Goal: Information Seeking & Learning: Learn about a topic

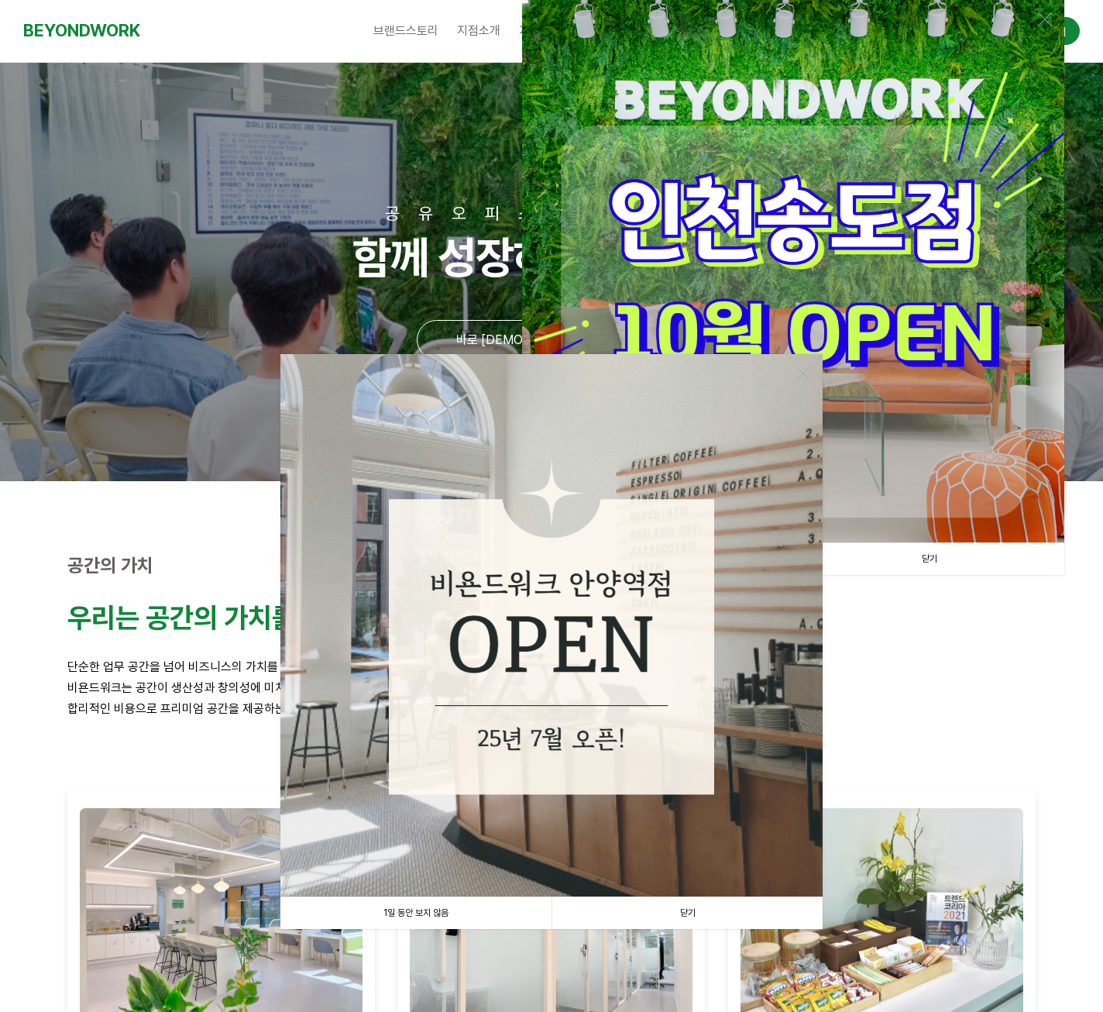
click at [428, 909] on link "1일 동안 보지 않음" at bounding box center [415, 913] width 271 height 32
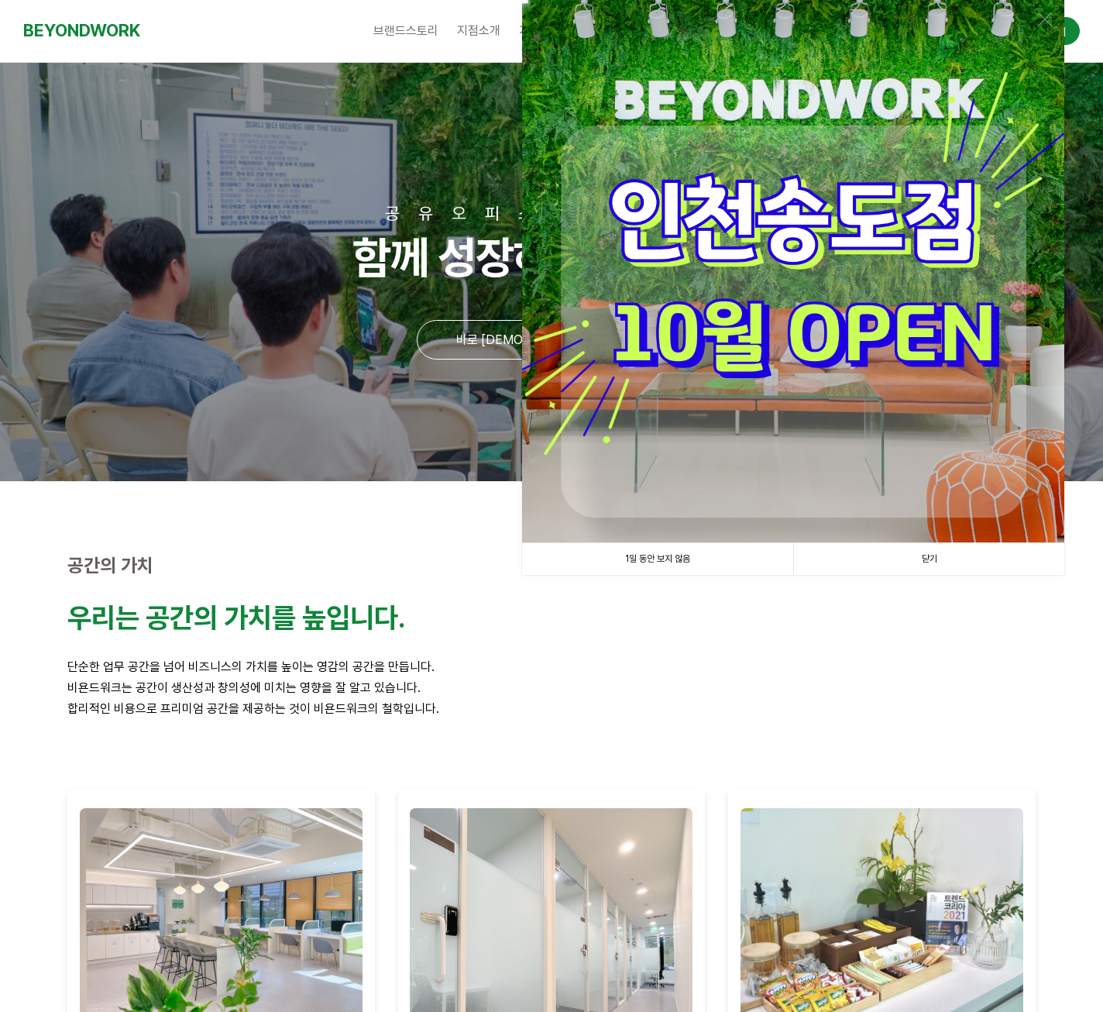
click at [675, 560] on link "1일 동안 보지 않음" at bounding box center [657, 559] width 271 height 32
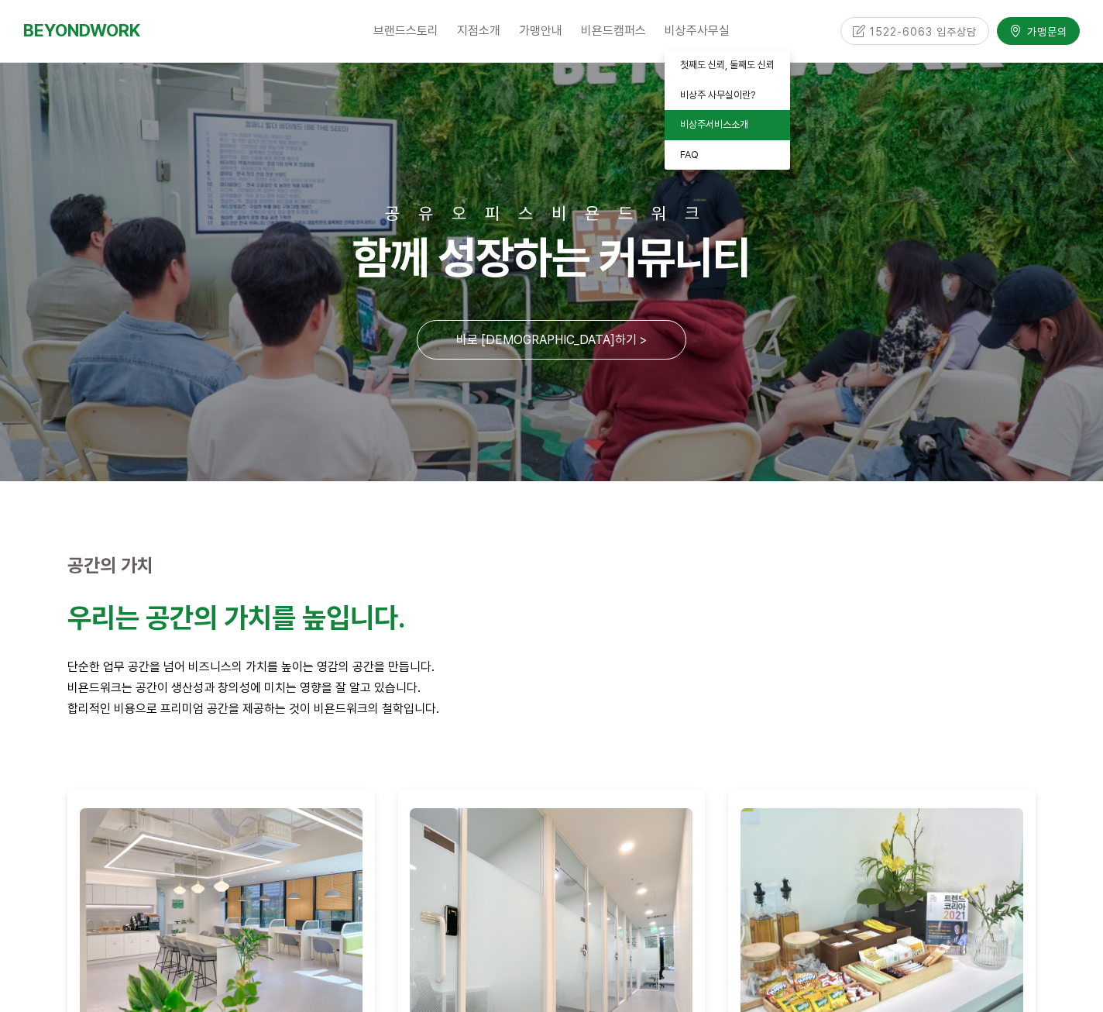
click at [730, 129] on span "비상주서비스소개" at bounding box center [714, 125] width 68 height 12
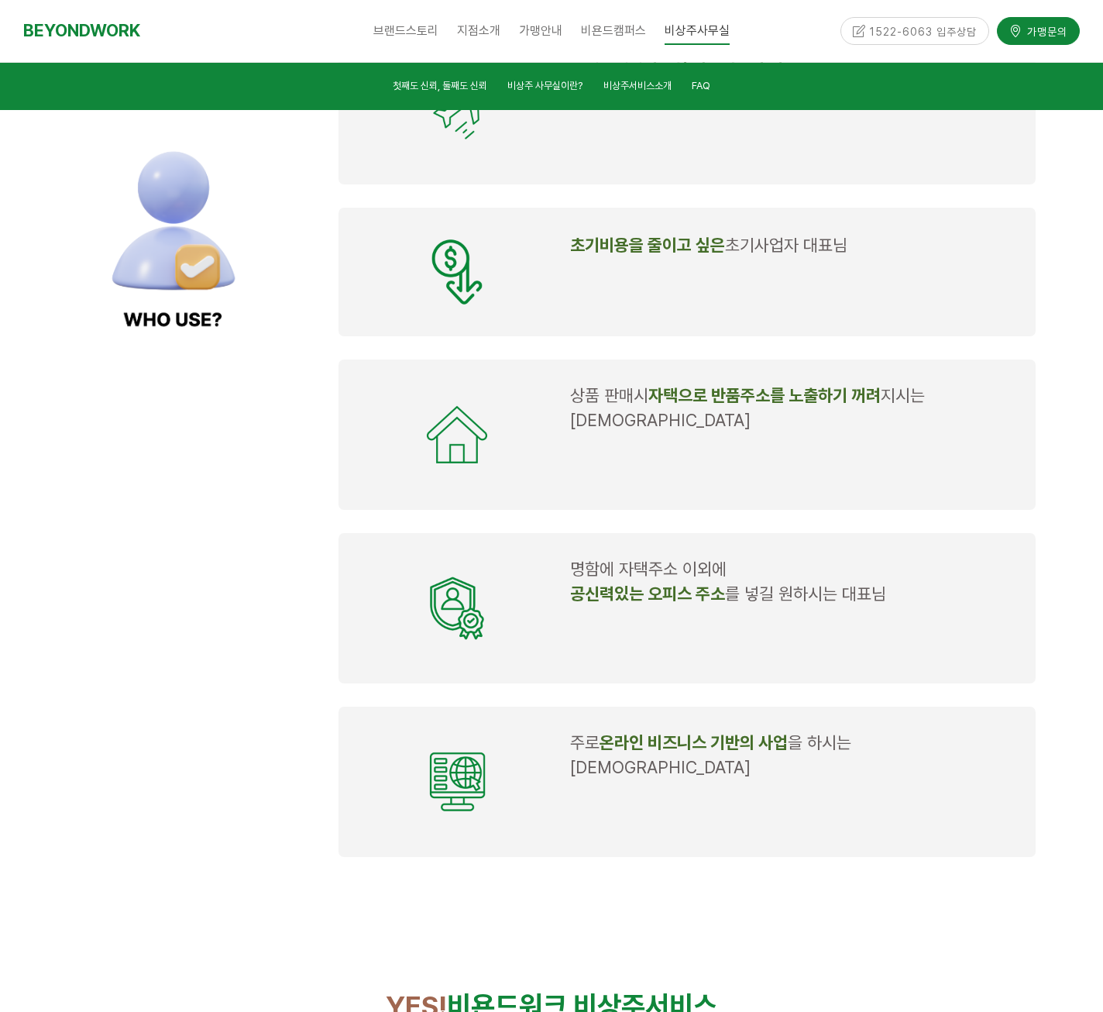
scroll to position [1587, 0]
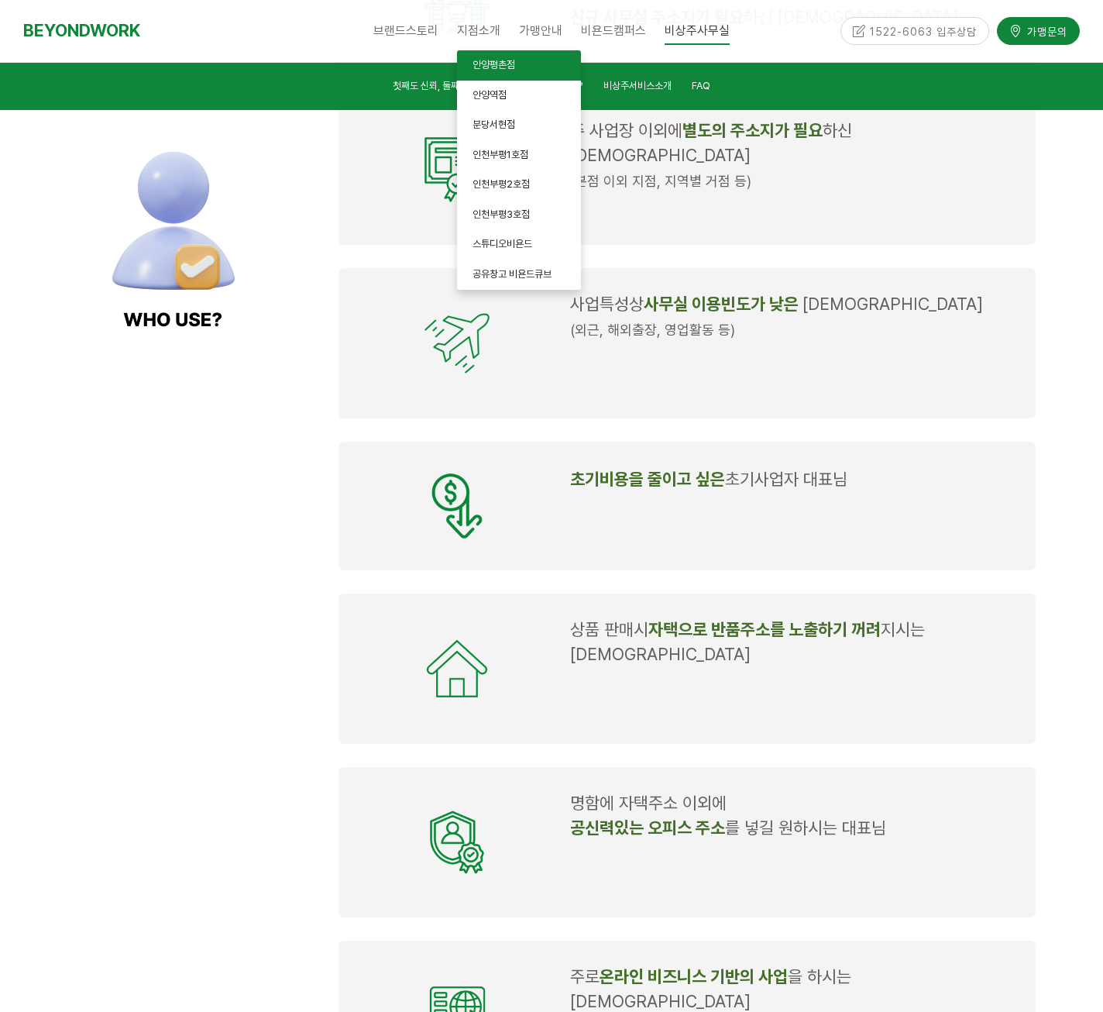
click at [503, 60] on span "안양평촌점" at bounding box center [493, 65] width 43 height 12
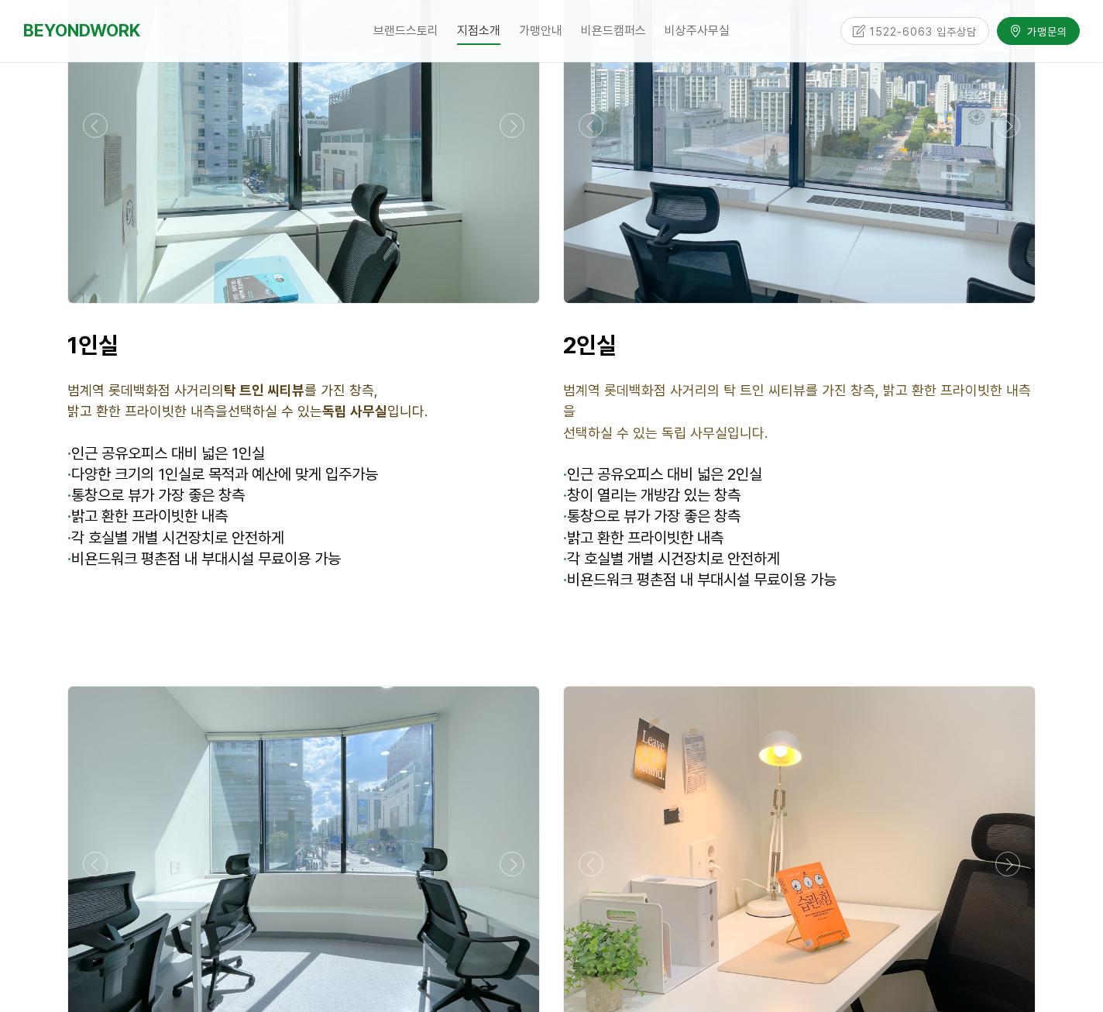
scroll to position [3873, 0]
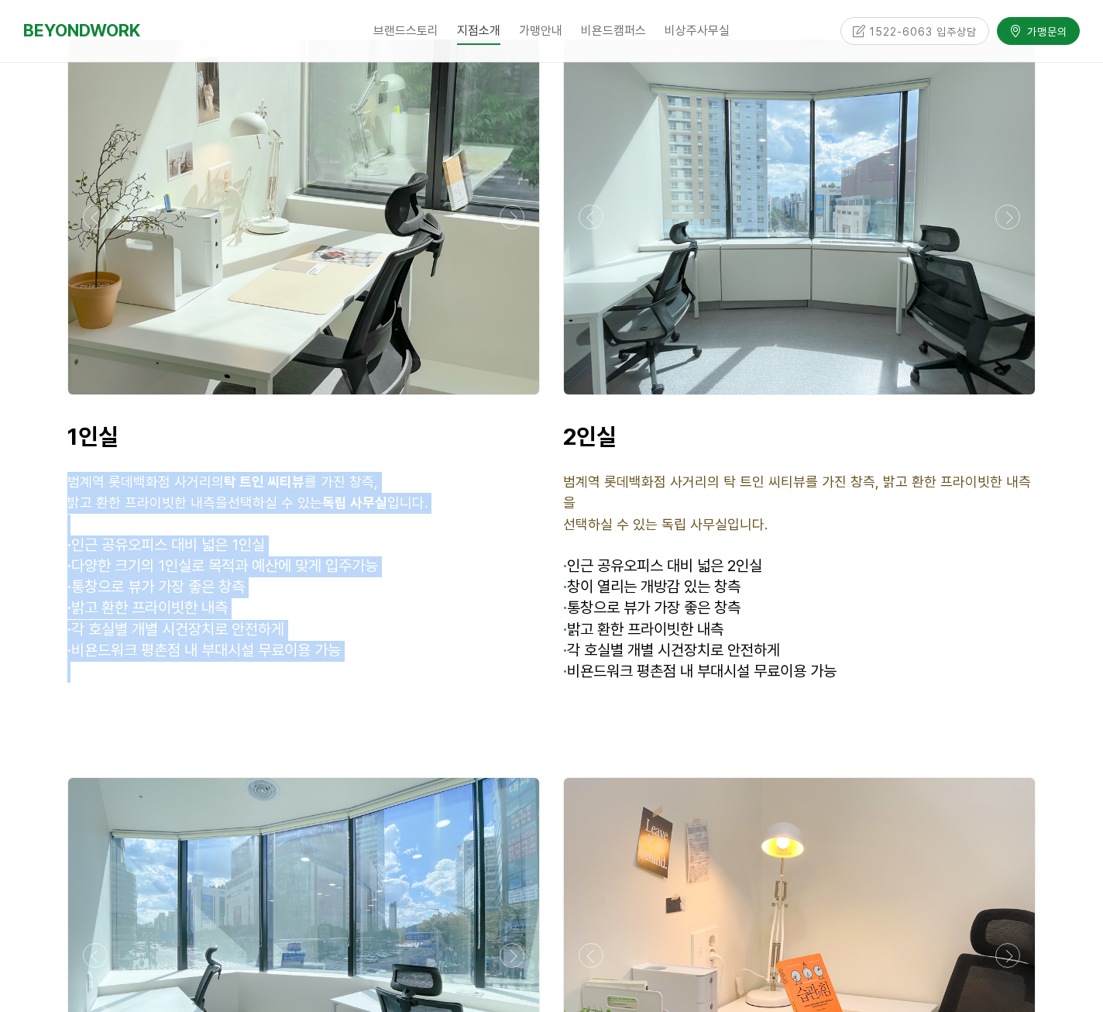
drag, startPoint x: 68, startPoint y: 421, endPoint x: 424, endPoint y: 621, distance: 408.9
click at [424, 621] on div "1인실 범계역 롯데백화점 사거리의 탁 트인 씨티뷰 를 가진 창측, 밝고 환한 프라이빗한 내측을 선택하실 수 있는 독립 사무실 입니다. · 인근…" at bounding box center [304, 552] width 496 height 283
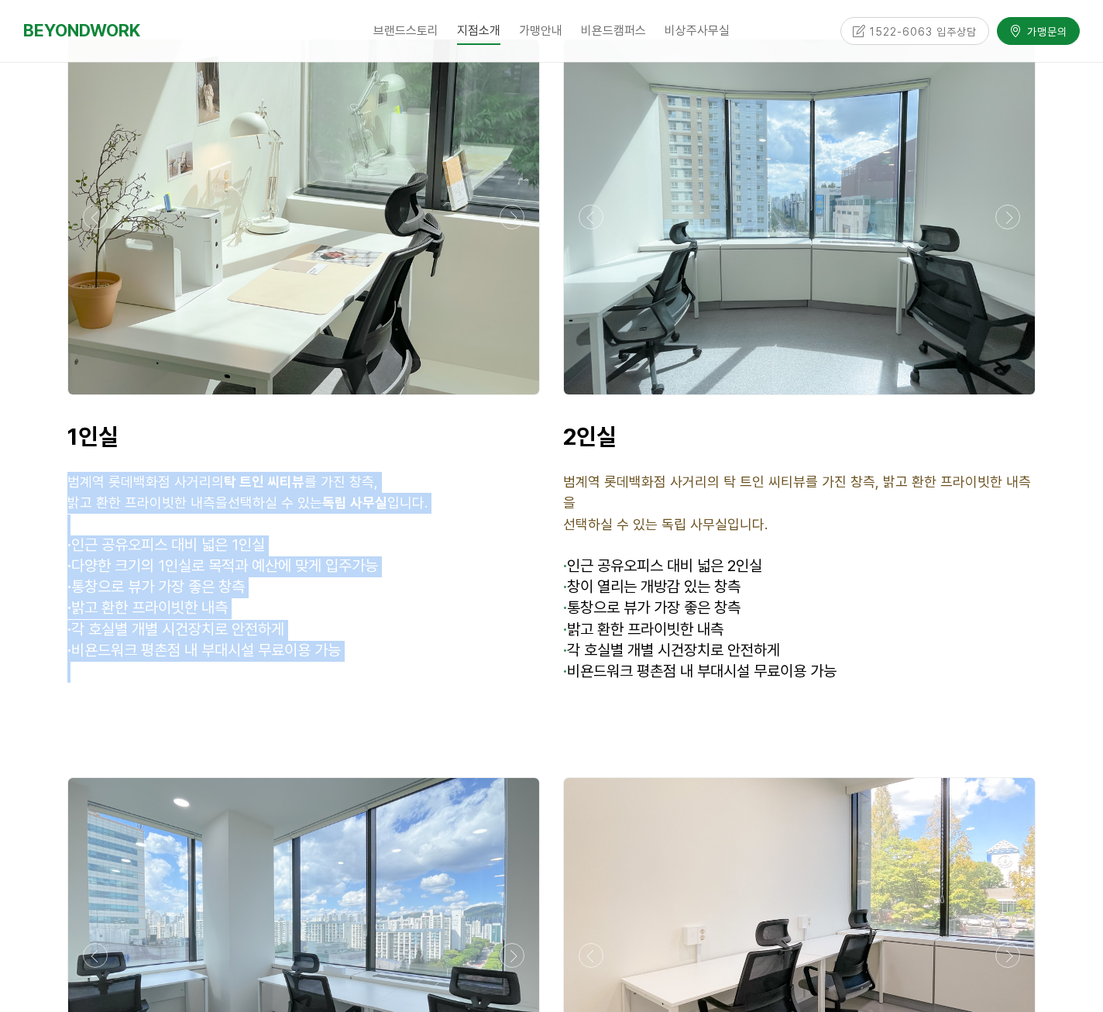
click at [247, 621] on div "1인실 범계역 롯데백화점 사거리의 탁 트인 씨티뷰 를 가진 창측, 밝고 환한 프라이빗한 내측을 선택하실 수 있는 독립 사무실 입니다. · 인근…" at bounding box center [304, 552] width 496 height 283
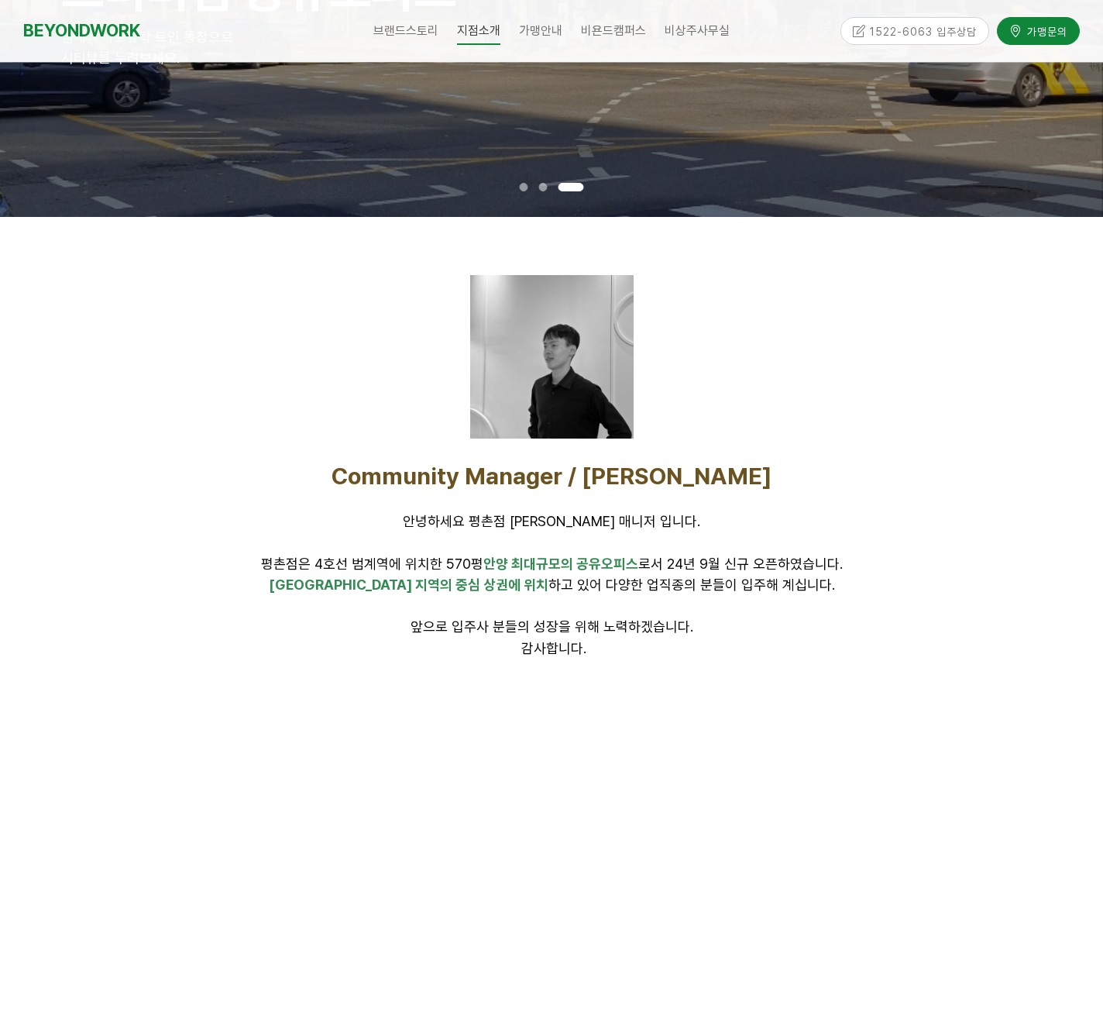
scroll to position [0, 0]
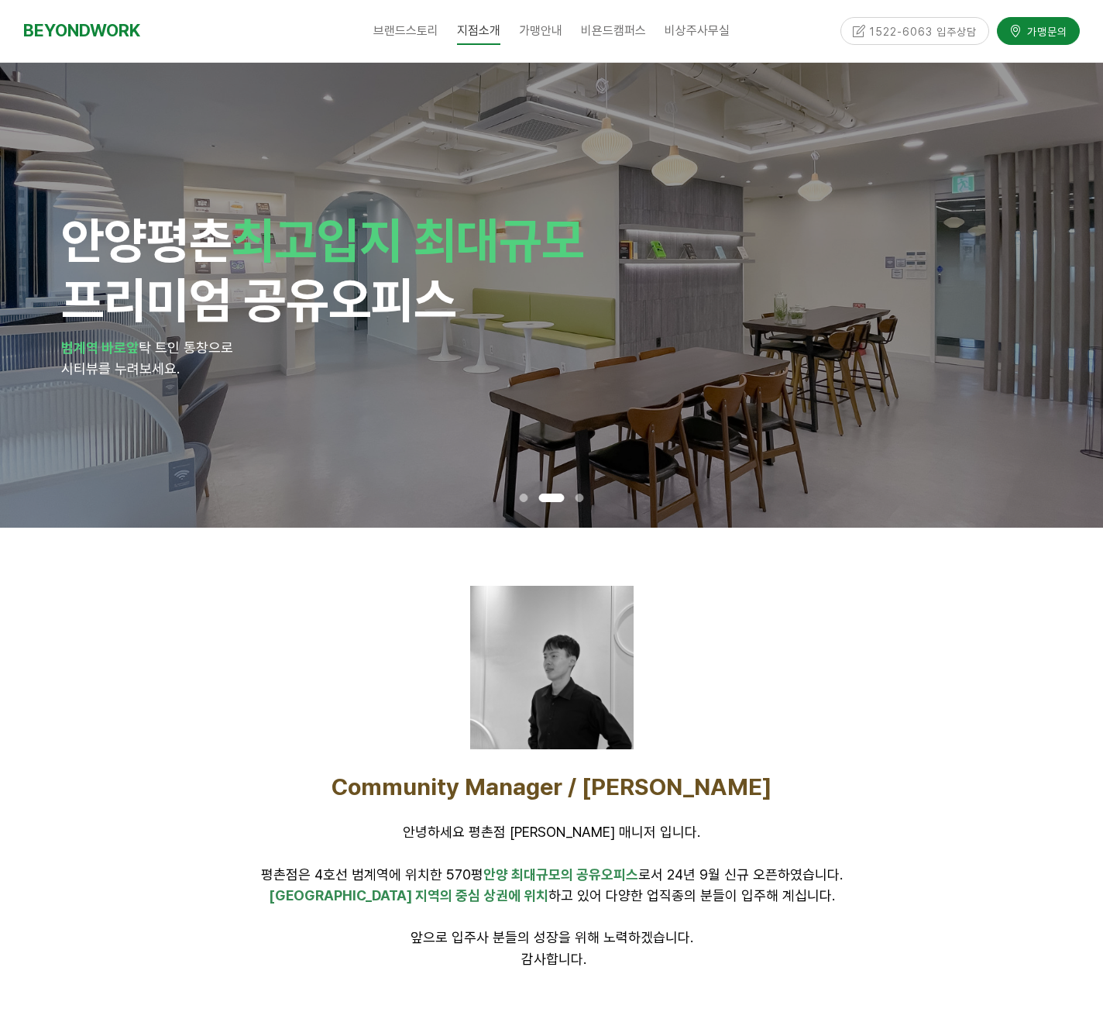
click at [829, 674] on div at bounding box center [551, 667] width 968 height 163
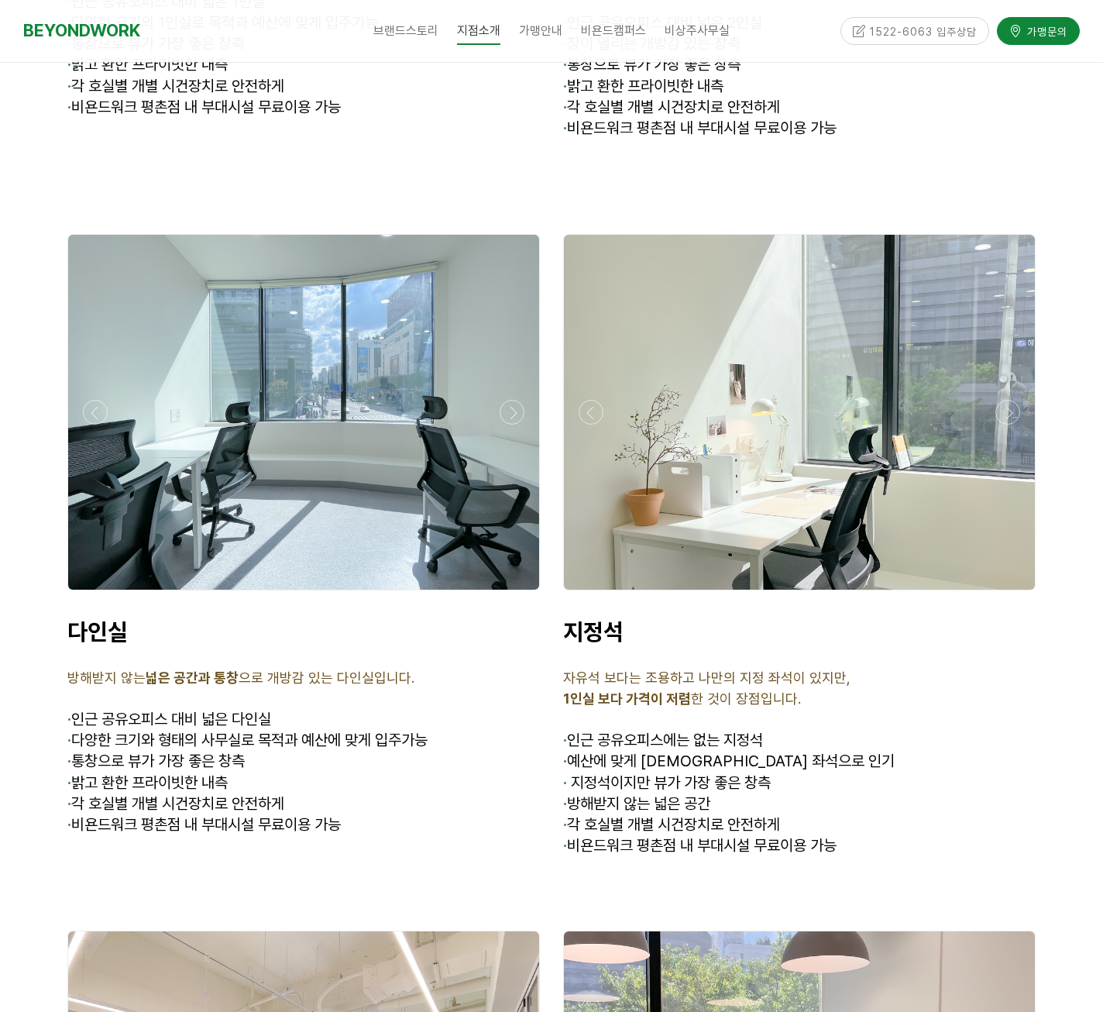
scroll to position [4407, 0]
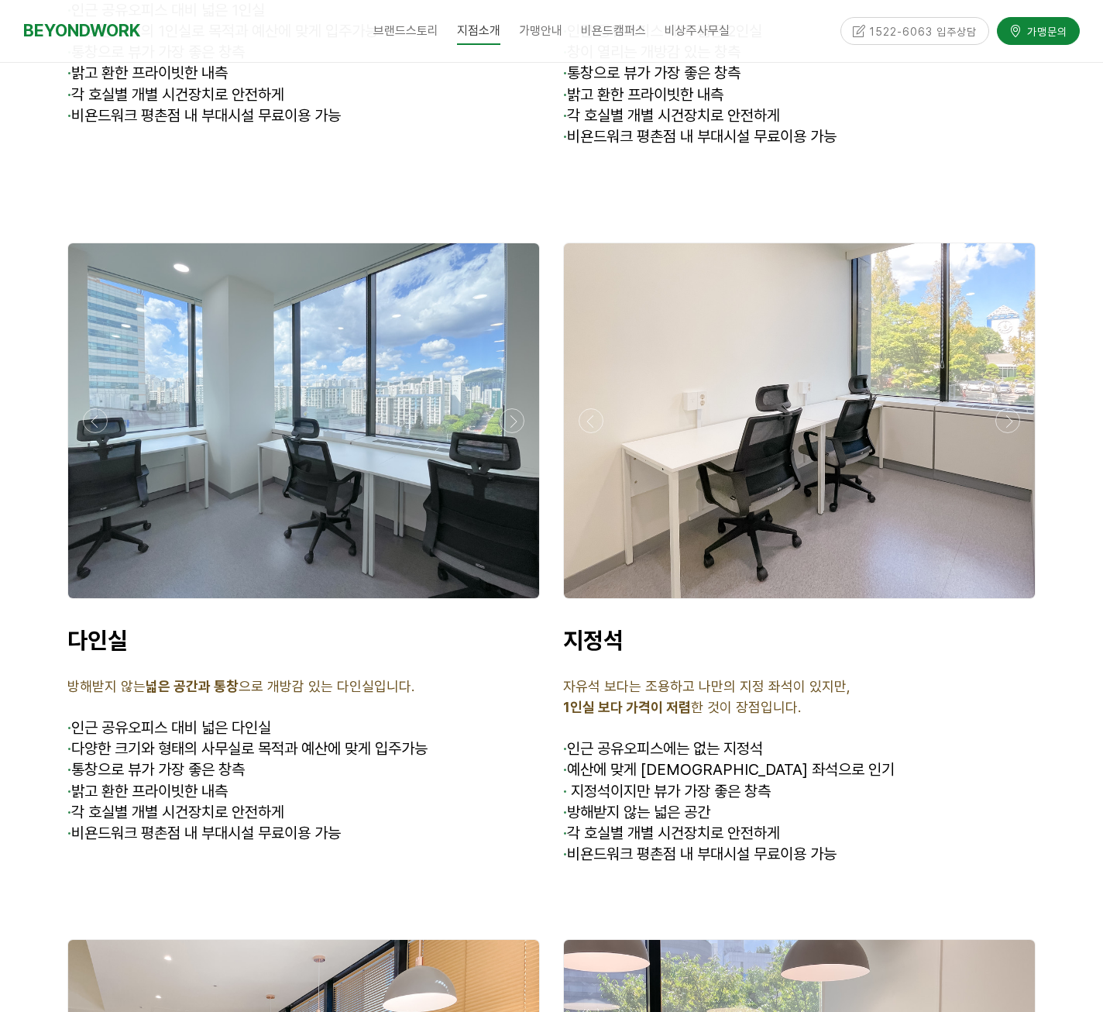
click at [788, 34] on div "브랜드스토리 CEO 소개 CORE VALUE 성장스토리 지점소개 [GEOGRAPHIC_DATA] [GEOGRAPHIC_DATA] [GEOGRA…" at bounding box center [551, 31] width 548 height 62
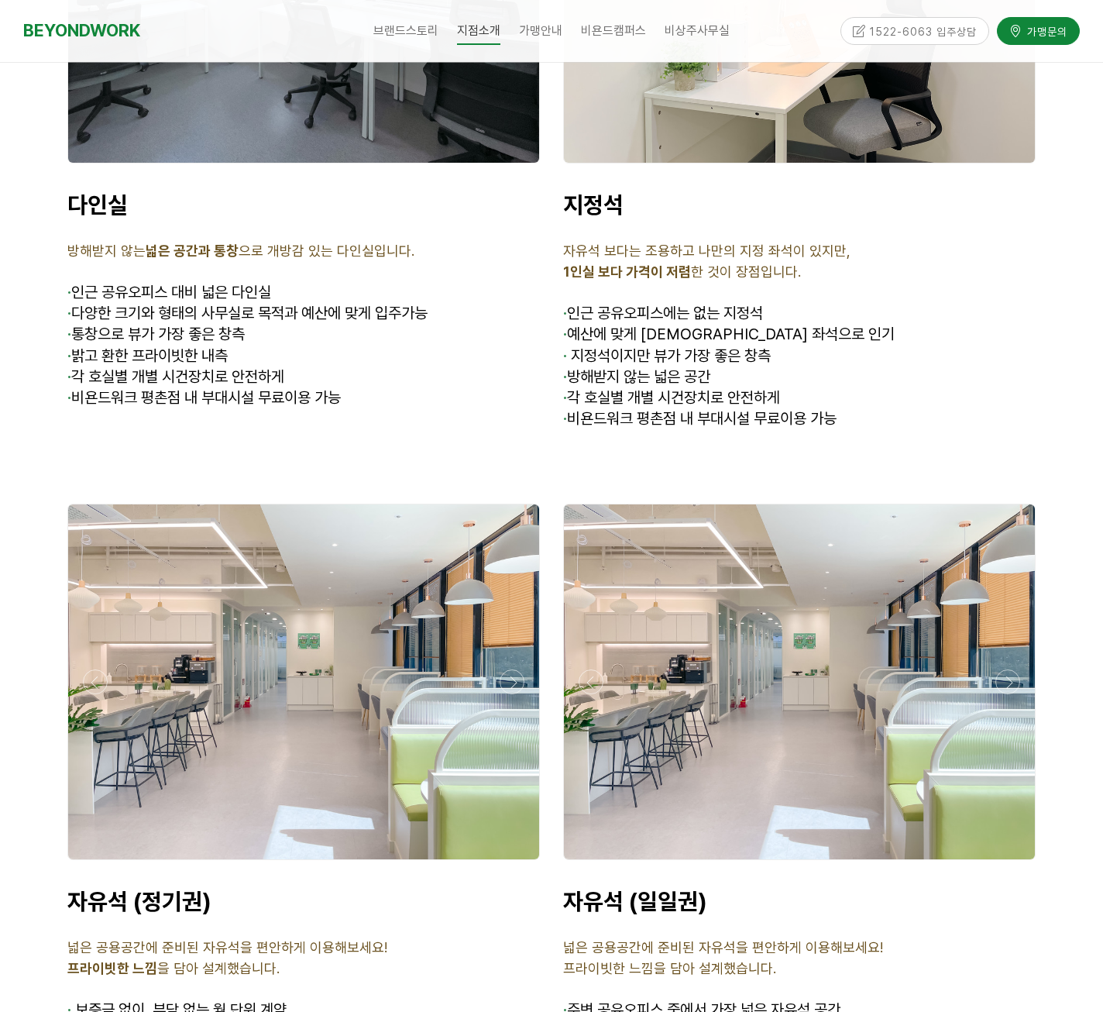
scroll to position [5027, 0]
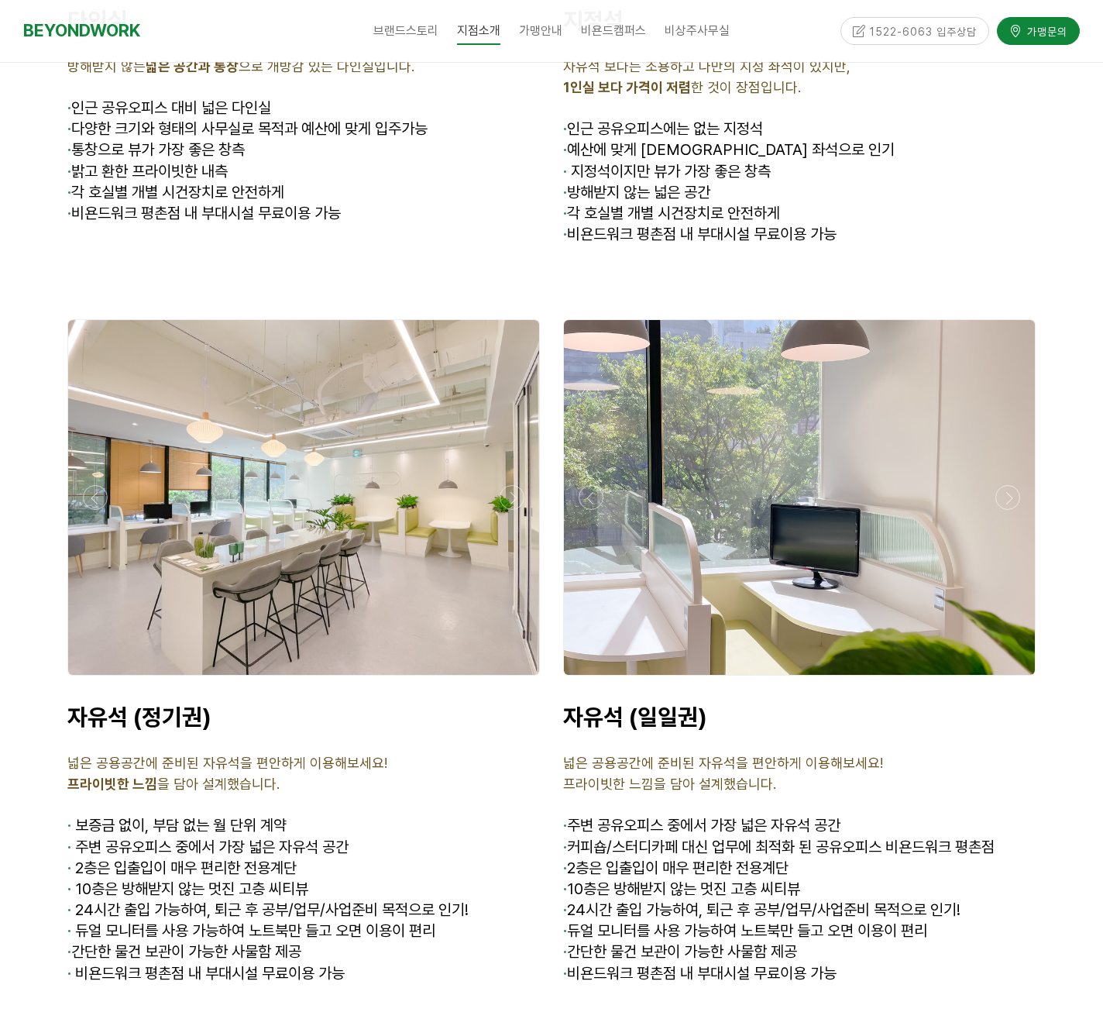
click at [34, 170] on div at bounding box center [551, 377] width 1103 height 3369
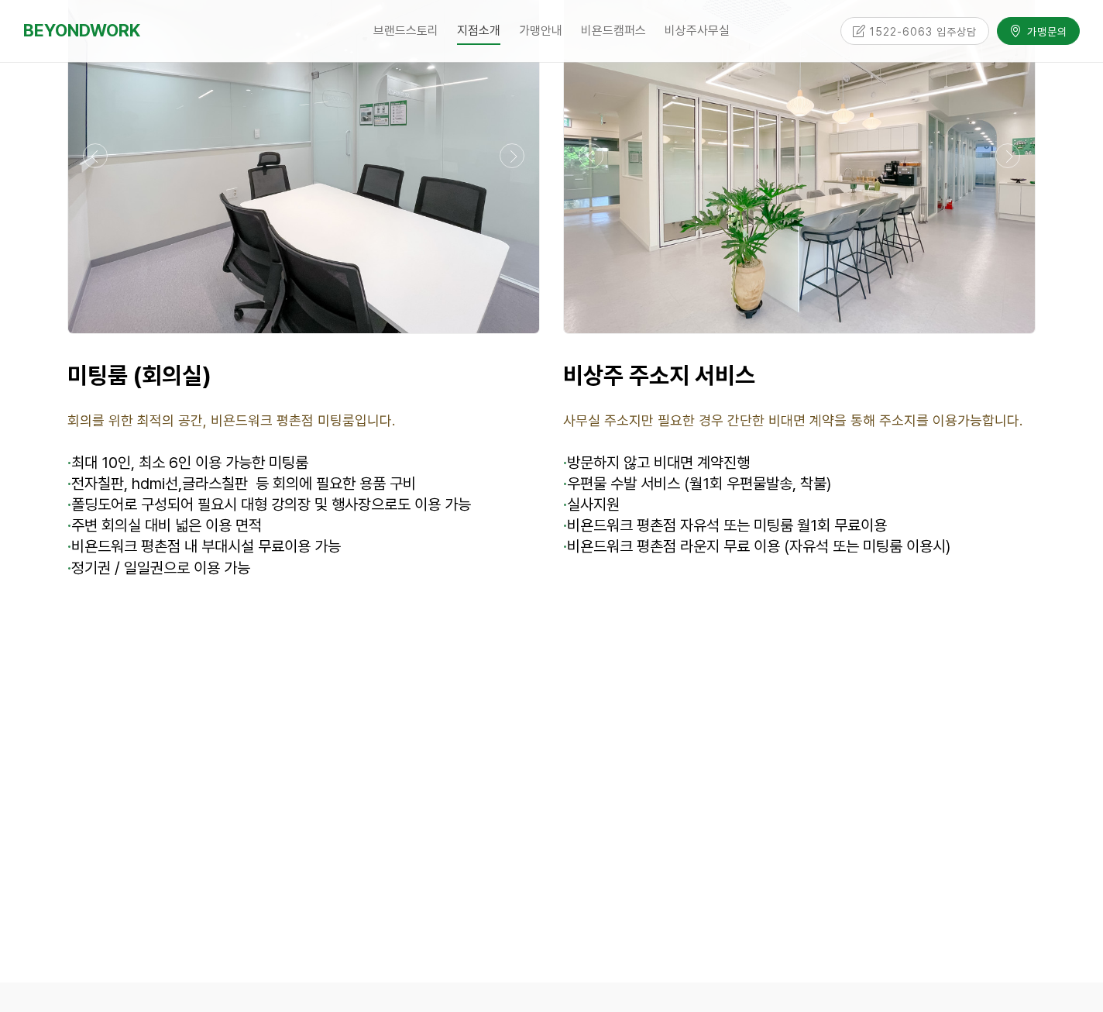
scroll to position [5801, 0]
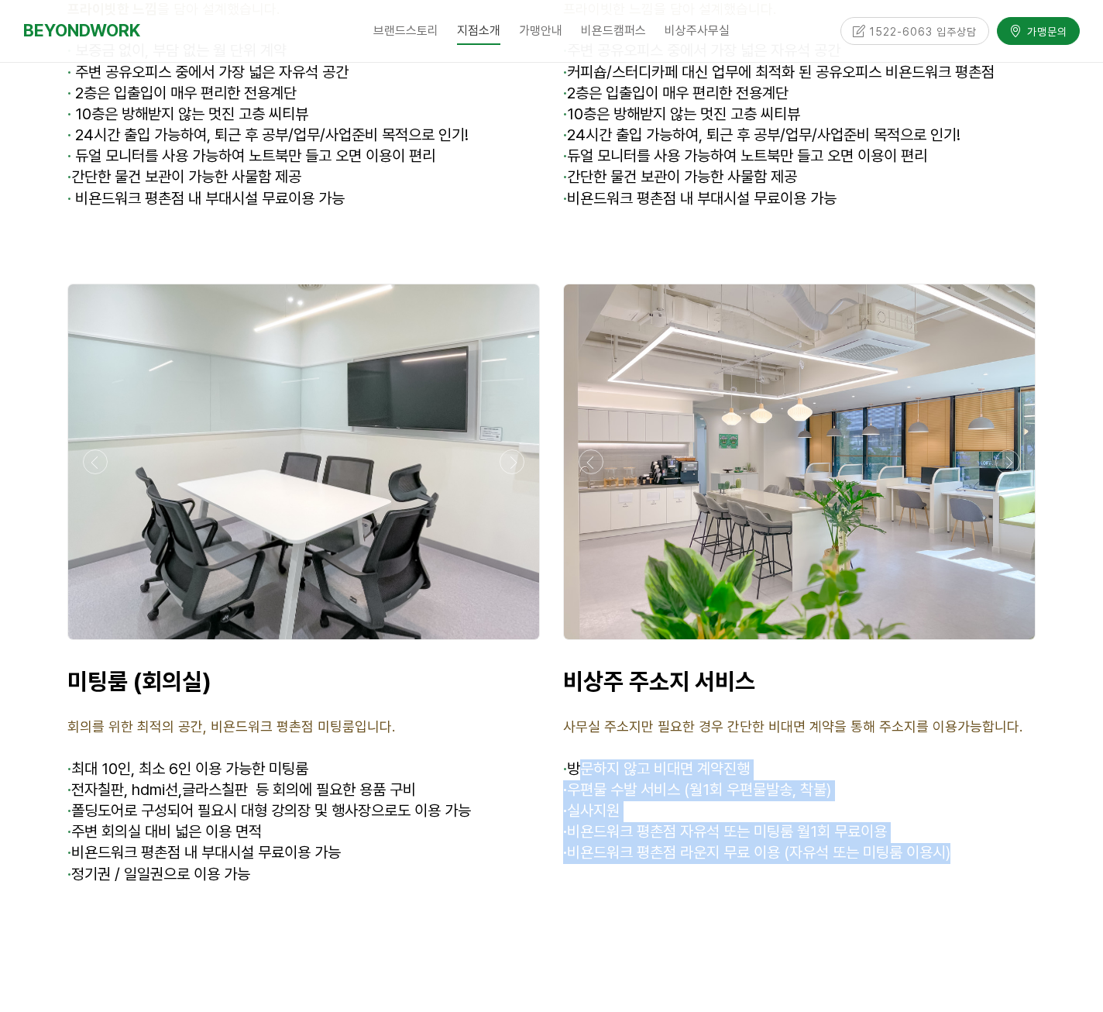
drag, startPoint x: 579, startPoint y: 679, endPoint x: 995, endPoint y: 772, distance: 427.1
click at [995, 772] on div "비상주 주소지 서비스 사무실 주소지만 필요한 경우 간단한 비대면 계약을 통해 주소지를 이용가능합니다. · 방문하지 않고 비대면 계약진행 · 우…" at bounding box center [799, 786] width 472 height 239
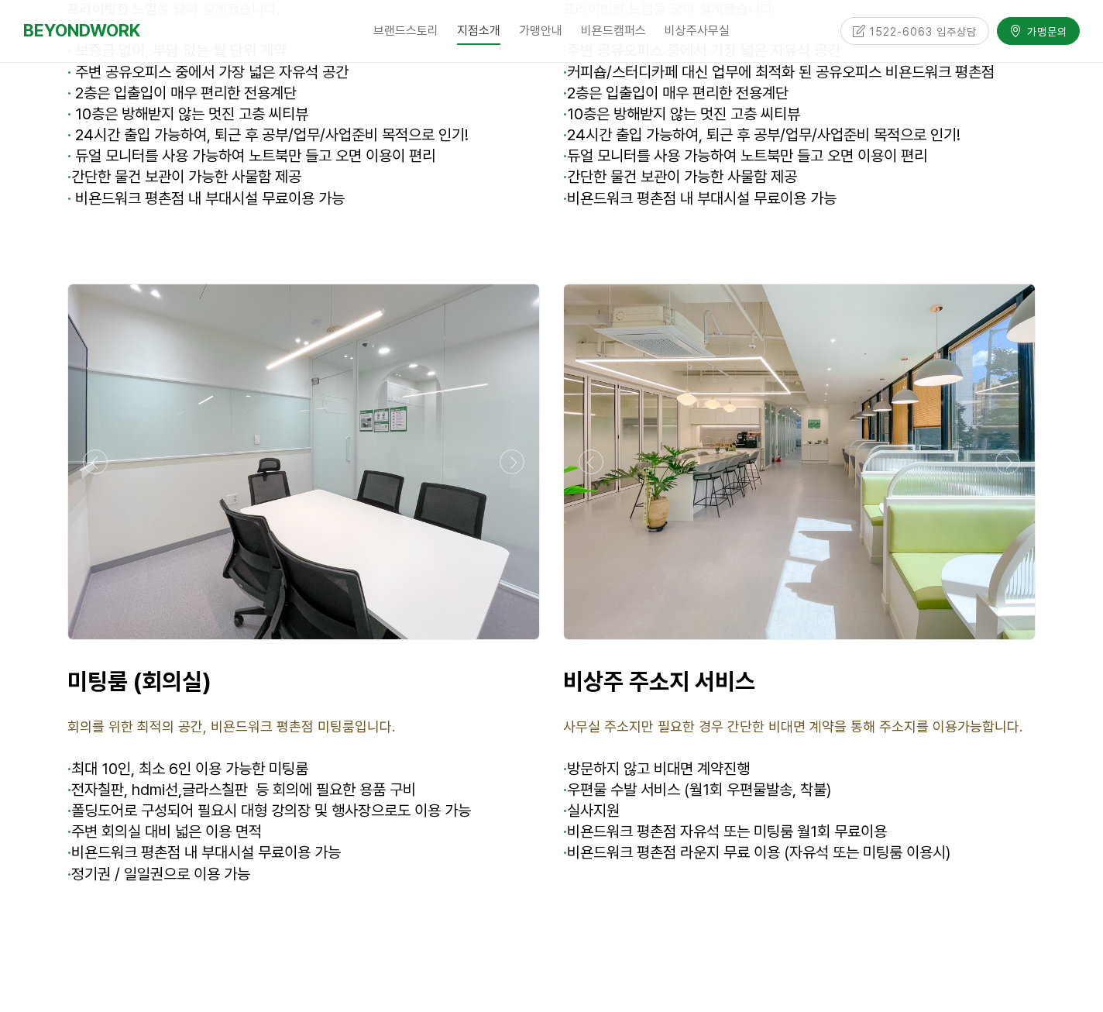
click at [675, 233] on div at bounding box center [799, 244] width 472 height 23
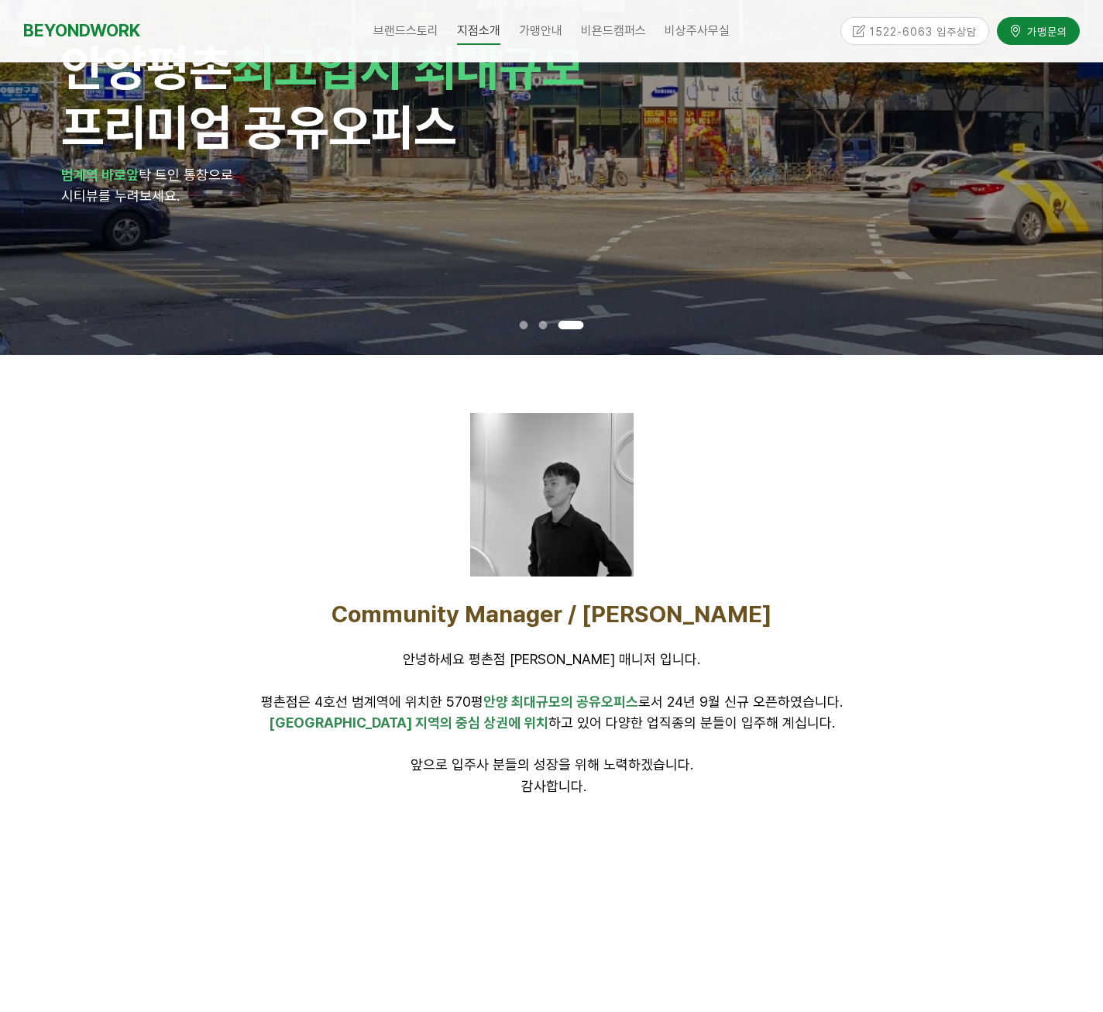
scroll to position [0, 0]
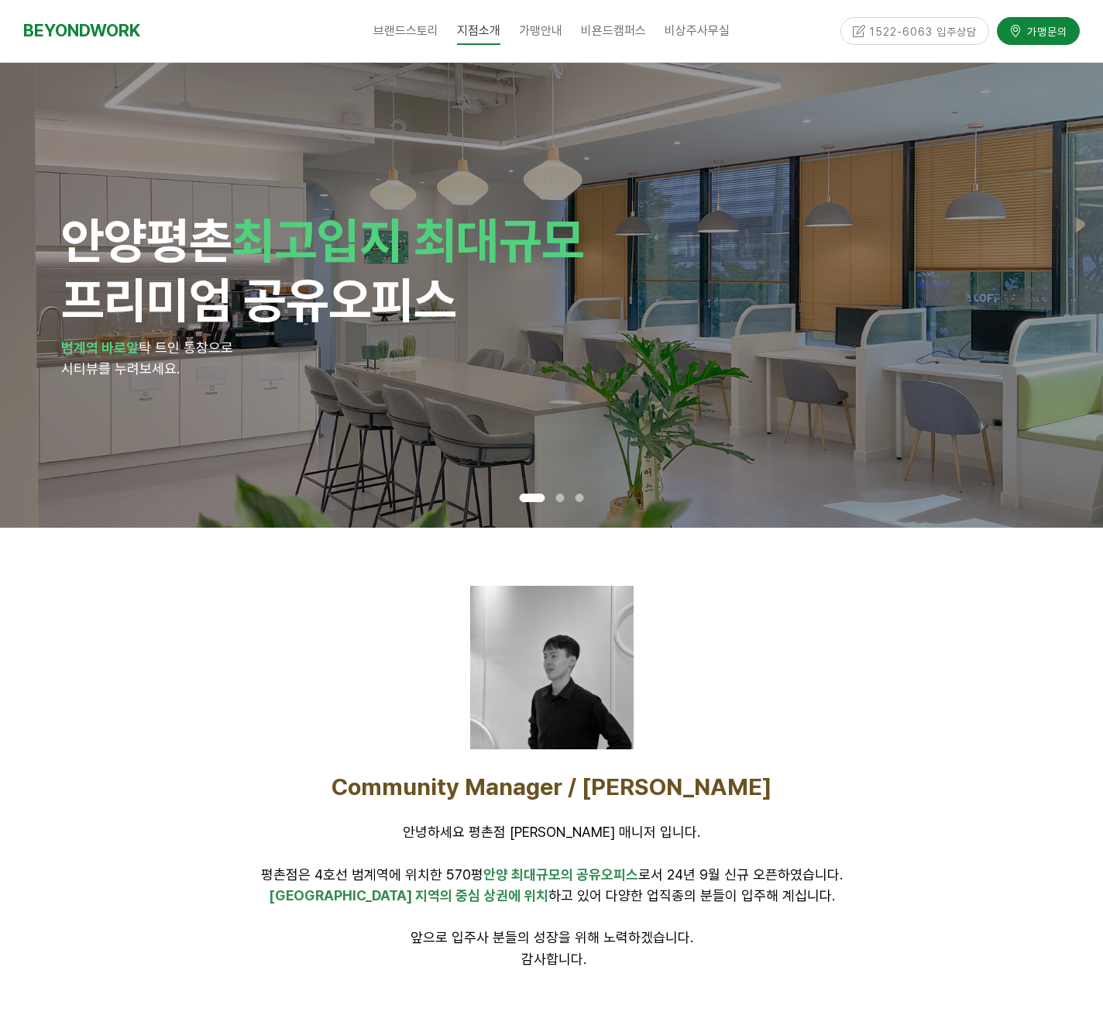
click at [856, 558] on div at bounding box center [551, 550] width 968 height 23
